Goal: Task Accomplishment & Management: Manage account settings

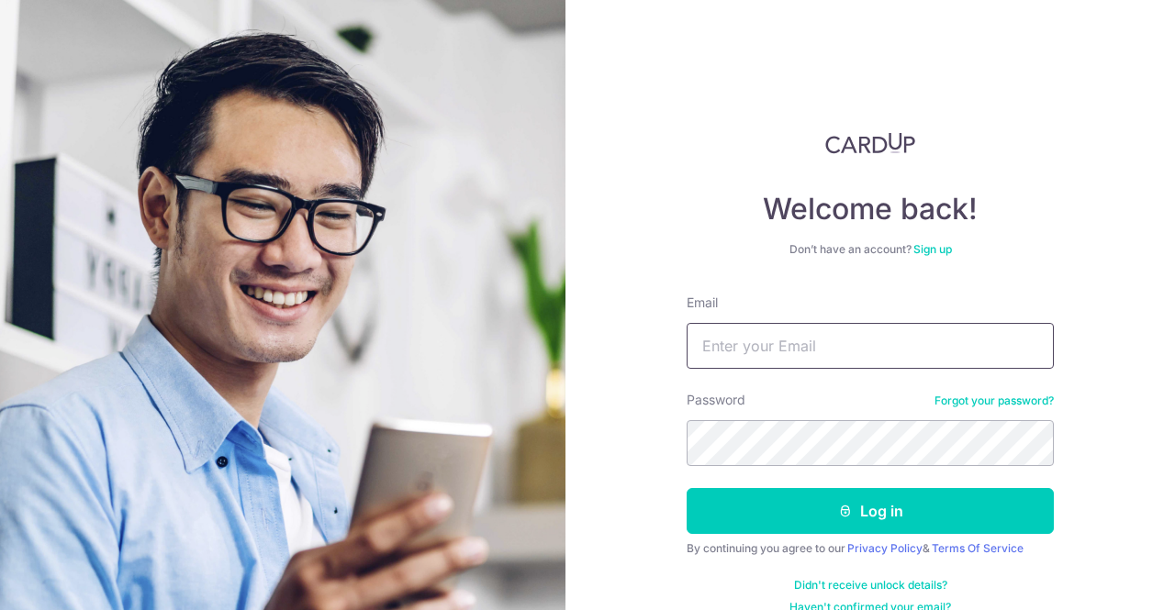
click at [797, 350] on input "Email" at bounding box center [869, 346] width 367 height 46
type input "glennwee@gmail.com"
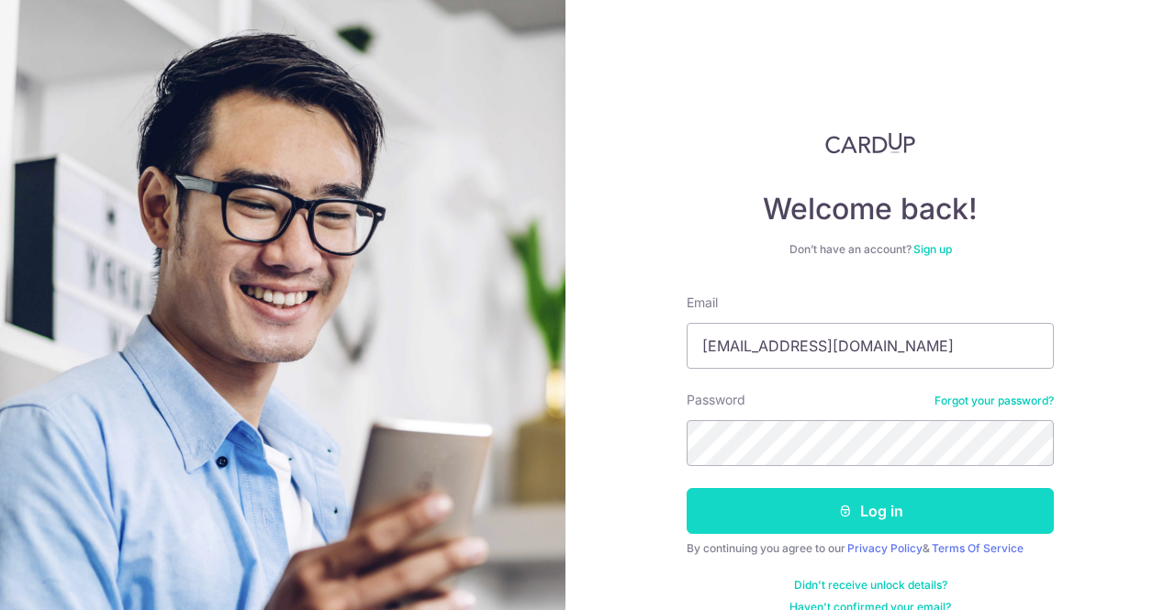
click at [848, 517] on button "Log in" at bounding box center [869, 511] width 367 height 46
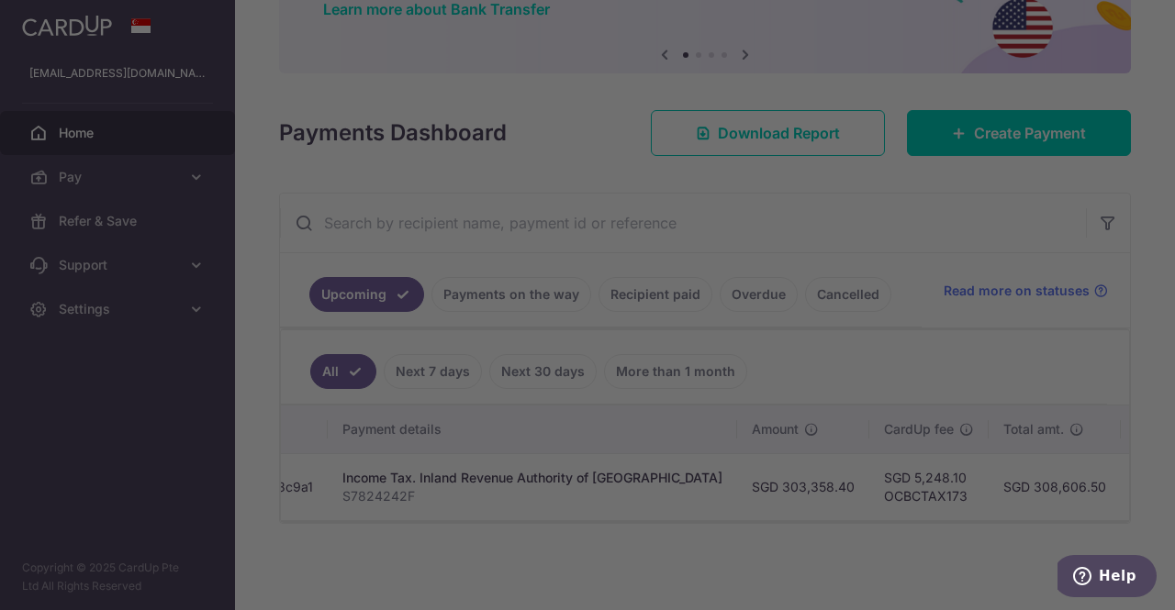
scroll to position [0, 340]
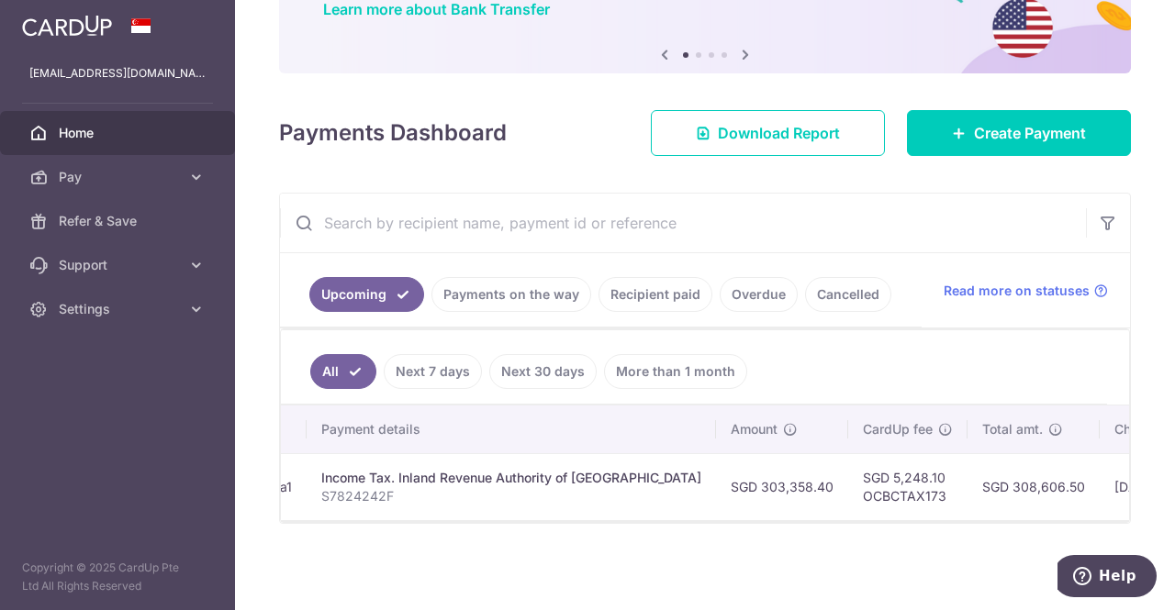
drag, startPoint x: 944, startPoint y: 477, endPoint x: 1016, endPoint y: 528, distance: 87.6
click at [1015, 474] on td "SGD 308,606.50" at bounding box center [1033, 486] width 132 height 67
copy td "308,606.50"
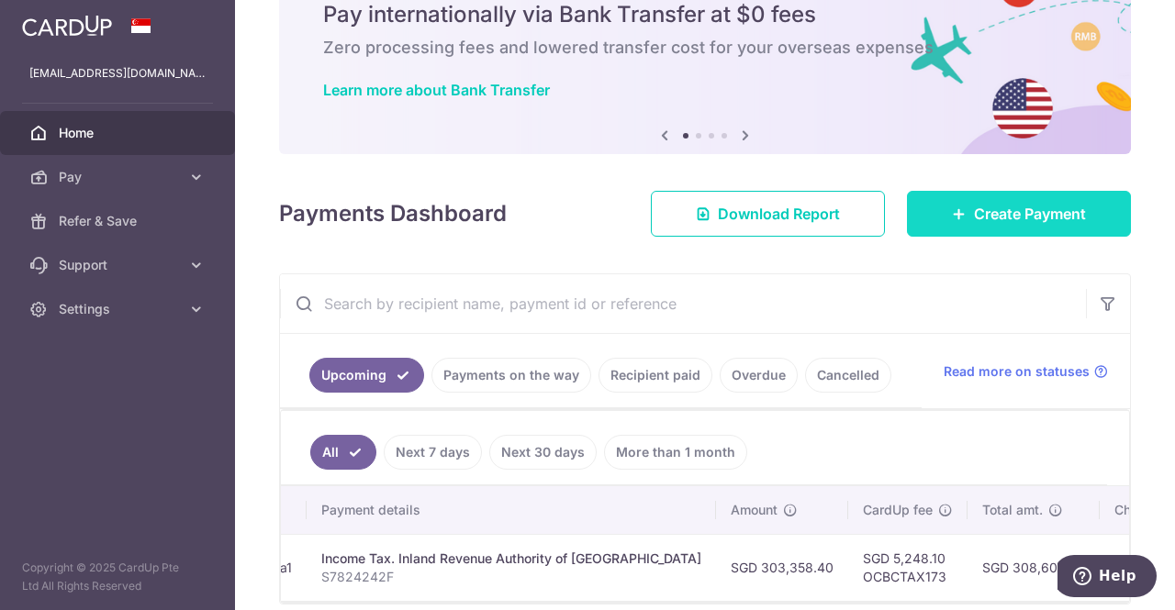
scroll to position [164, 0]
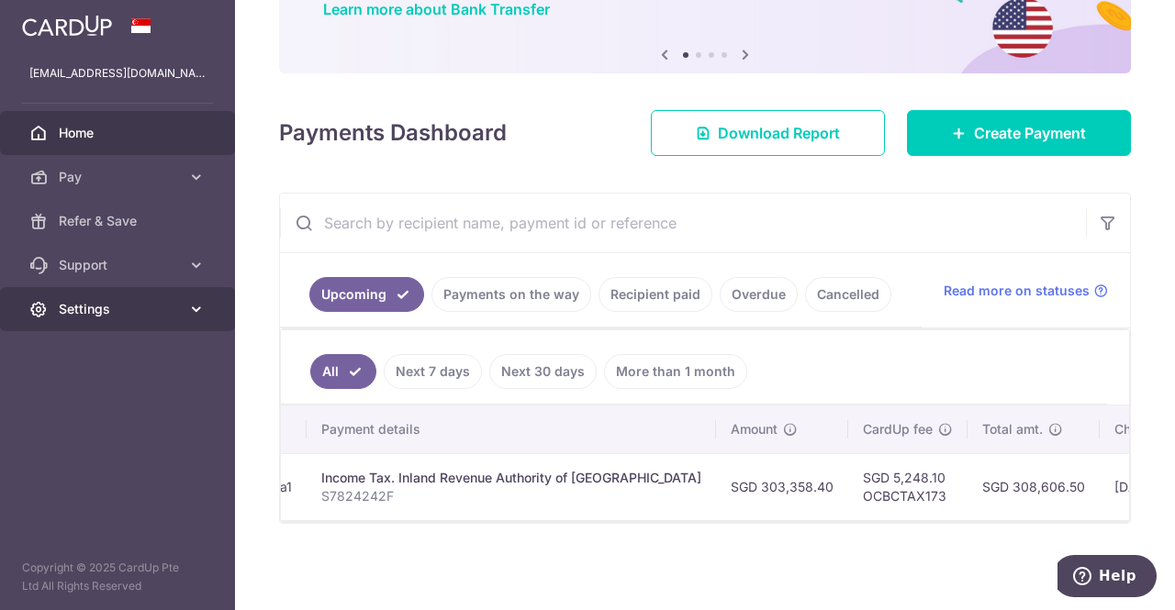
click at [195, 310] on icon at bounding box center [196, 309] width 18 height 18
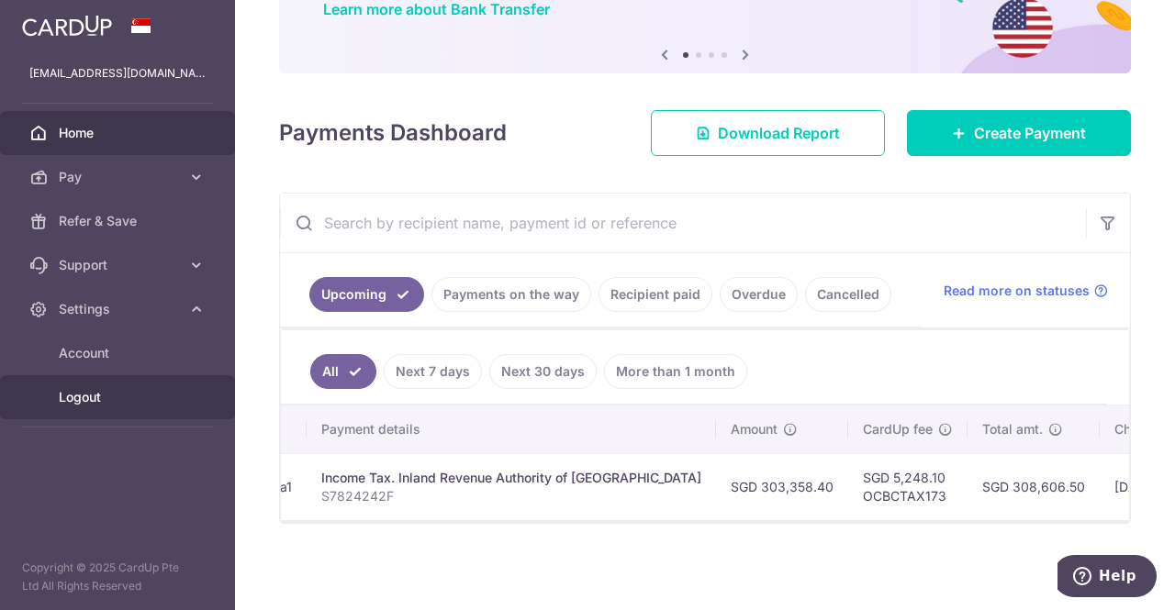
click at [84, 400] on span "Logout" at bounding box center [119, 397] width 121 height 18
